Goal: Task Accomplishment & Management: Manage account settings

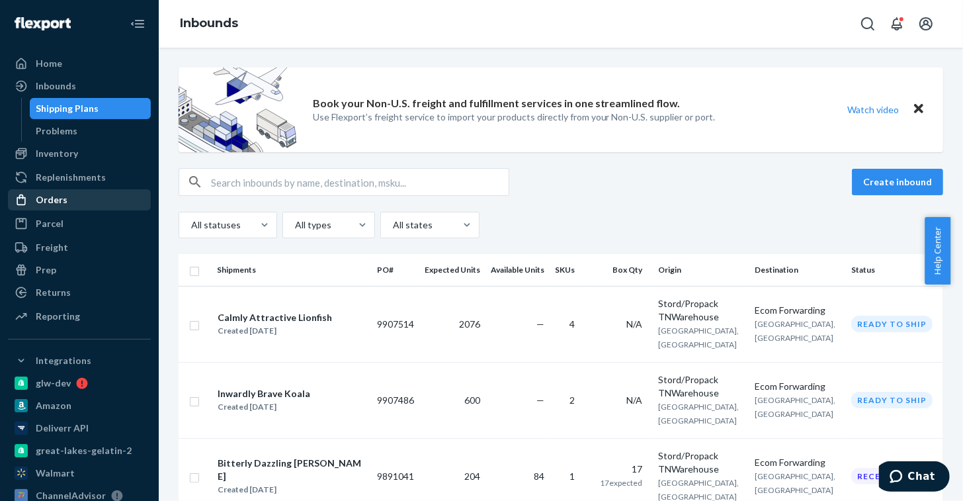
click at [54, 197] on div "Orders" at bounding box center [52, 199] width 32 height 13
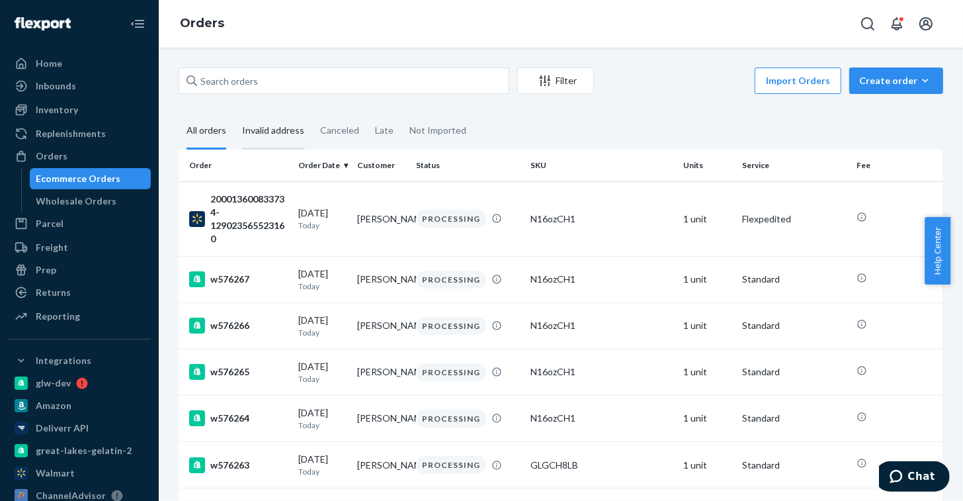
click at [266, 120] on div "Invalid address" at bounding box center [273, 131] width 62 height 36
click at [234, 113] on input "Invalid address" at bounding box center [234, 113] width 0 height 0
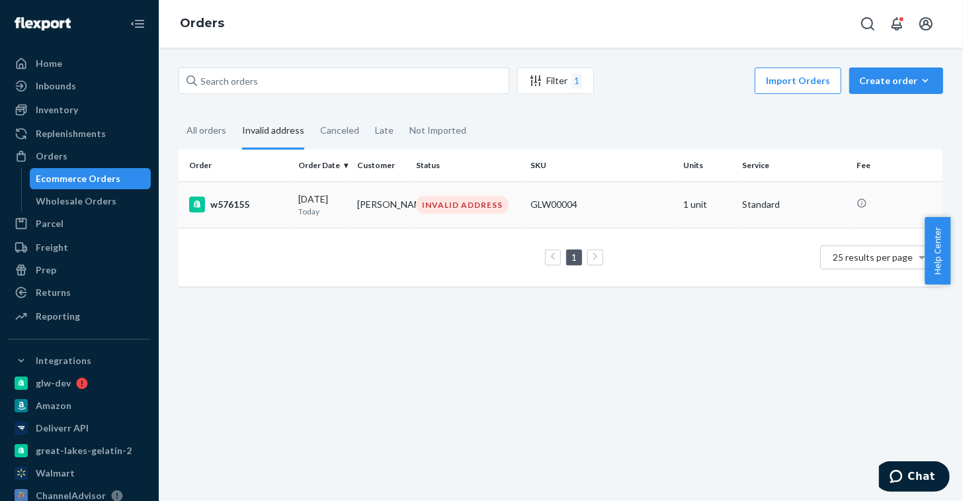
click at [272, 202] on div "w576155" at bounding box center [238, 204] width 99 height 16
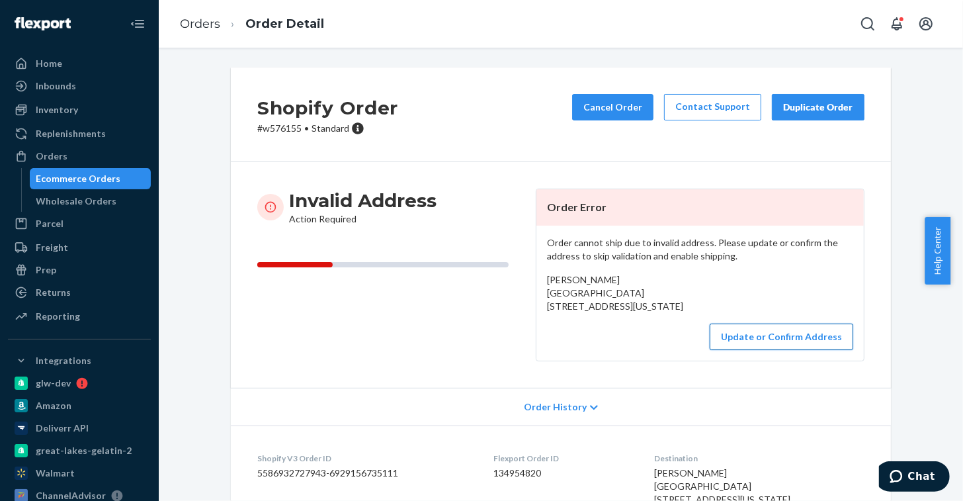
click at [735, 350] on button "Update or Confirm Address" at bounding box center [781, 336] width 143 height 26
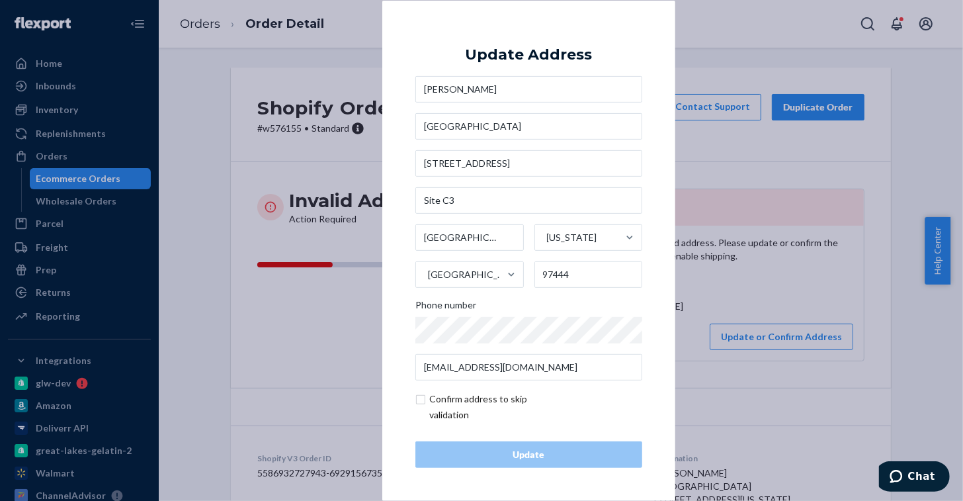
drag, startPoint x: 758, startPoint y: 319, endPoint x: 738, endPoint y: 319, distance: 20.5
click at [758, 321] on div "× Update Address Roxanne Ensz Oceanside RV park 9440 S Jetty Rd Site C3 Gold Be…" at bounding box center [481, 250] width 963 height 501
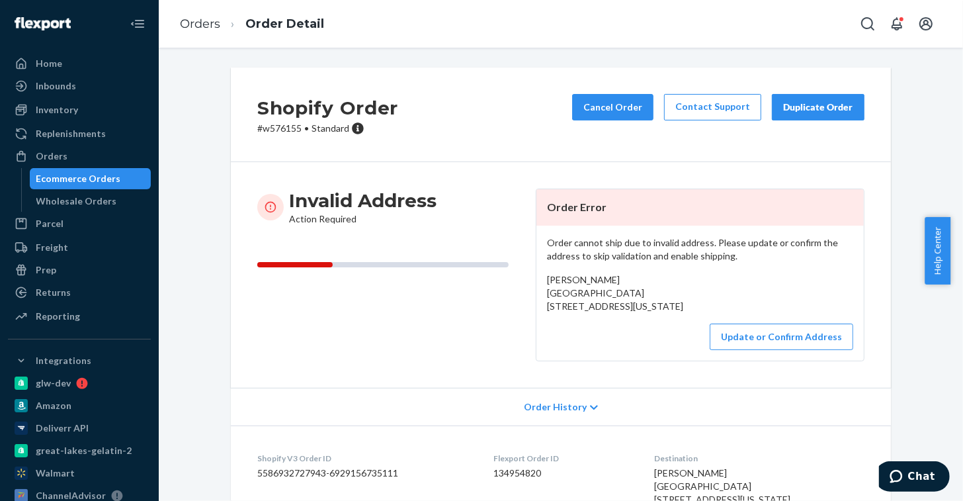
drag, startPoint x: 663, startPoint y: 331, endPoint x: 541, endPoint y: 296, distance: 127.1
click at [547, 296] on div "Roxanne Ensz Oceanside RV park 9440 S Jetty Rd Site C3 Gold Beach, Oregon 97444…" at bounding box center [700, 293] width 306 height 40
copy span "Oceanside RV park 9440 S Jetty Rd Site C3 Gold Beach, Oregon 97444"
click at [760, 350] on button "Update or Confirm Address" at bounding box center [781, 336] width 143 height 26
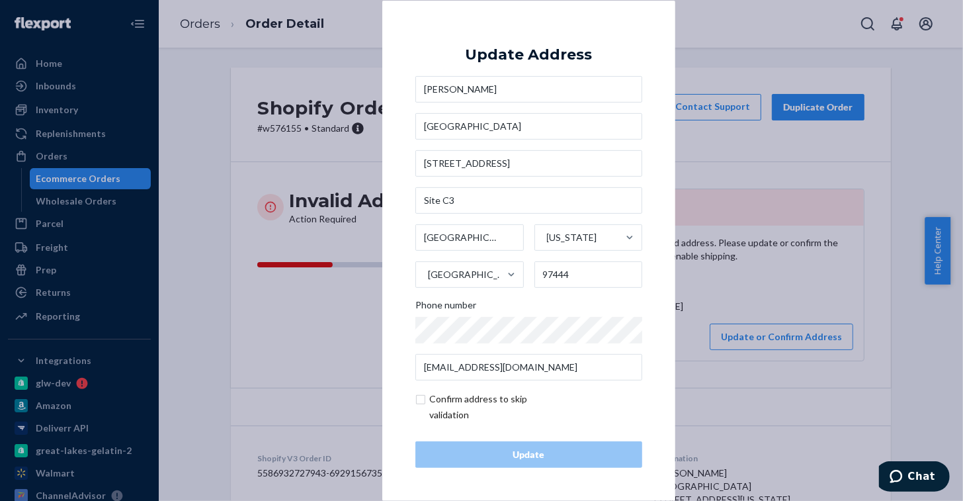
click at [428, 398] on input "checkbox" at bounding box center [491, 407] width 153 height 32
checkbox input "true"
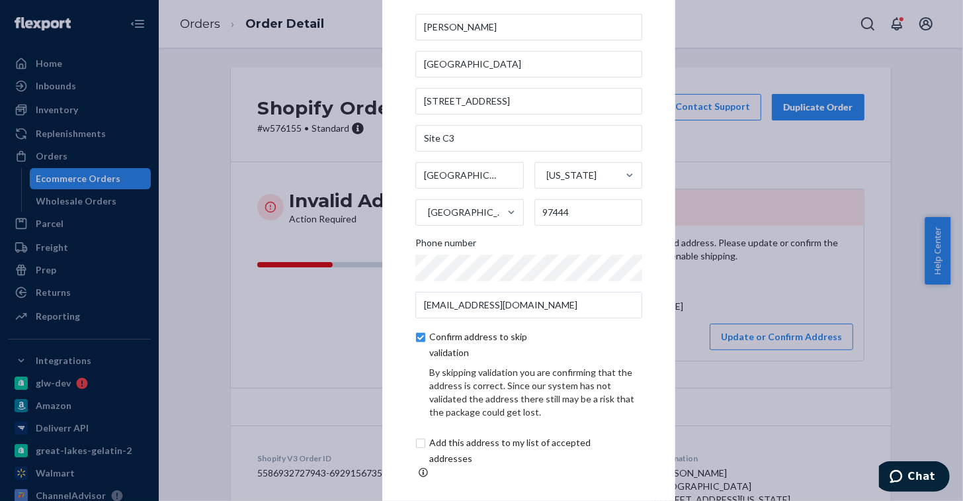
scroll to position [55, 0]
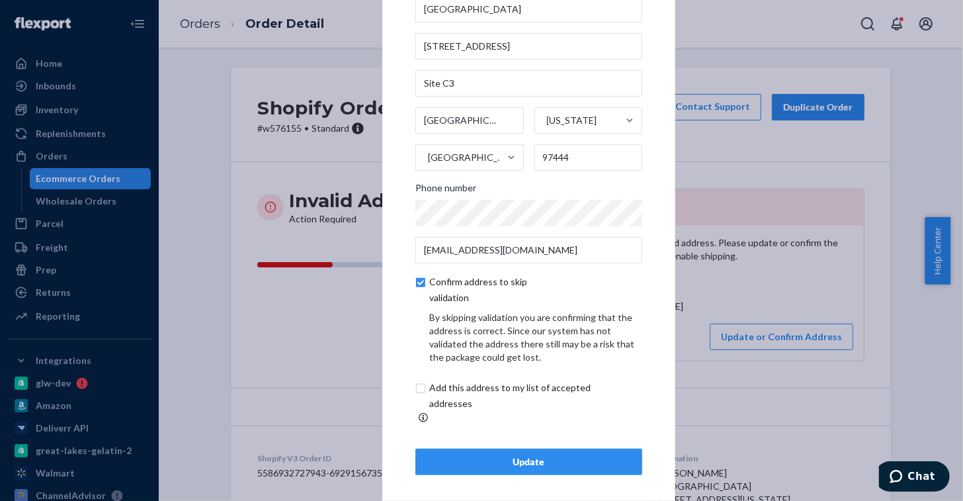
click at [536, 455] on div "Update" at bounding box center [529, 461] width 204 height 13
